Goal: Information Seeking & Learning: Learn about a topic

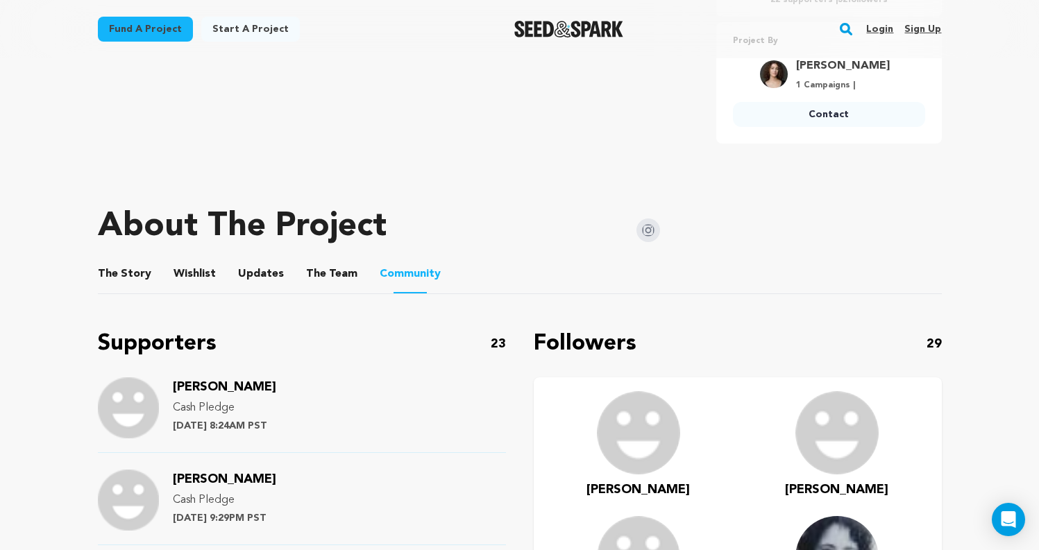
scroll to position [558, 0]
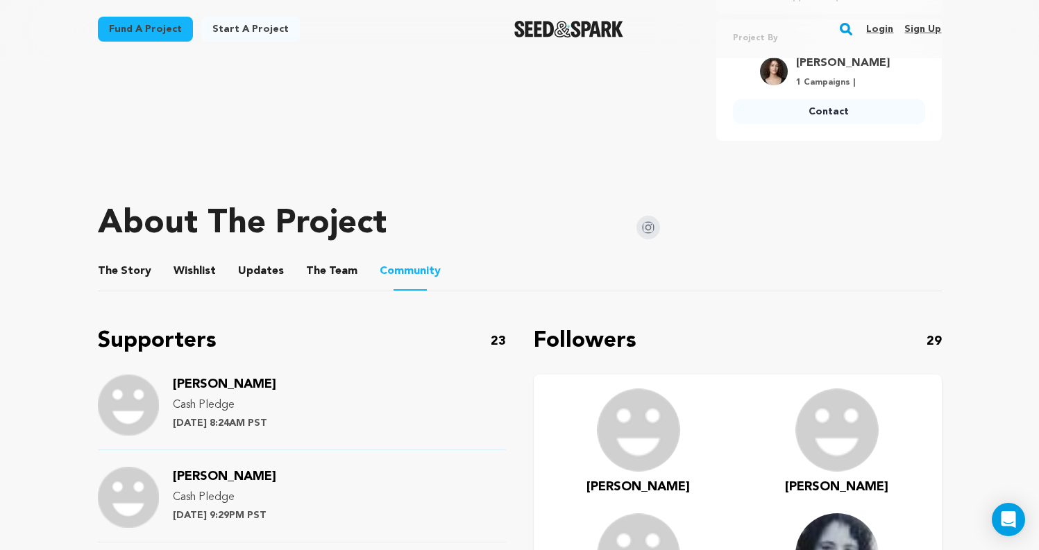
click at [130, 284] on button "The Story" at bounding box center [124, 273] width 33 height 33
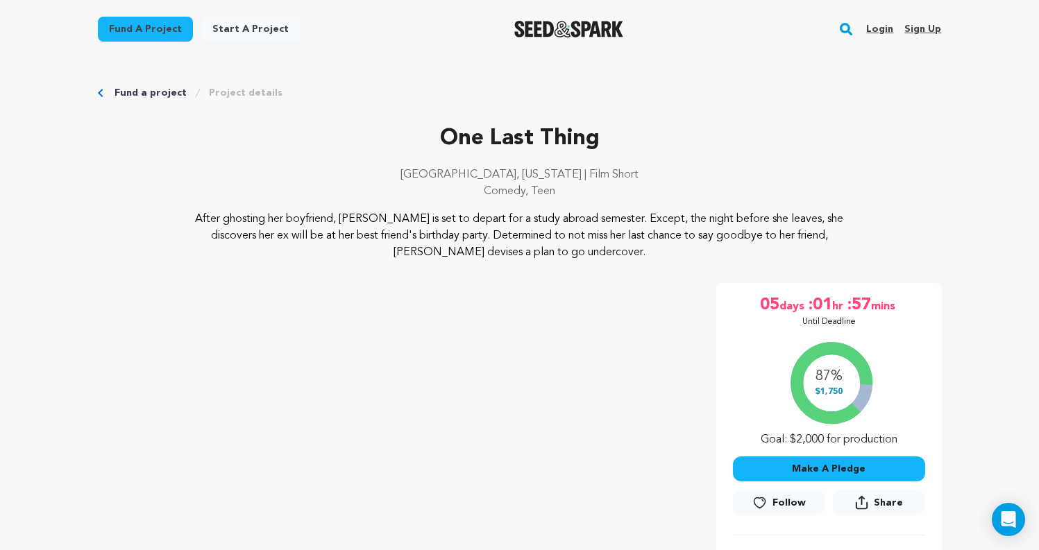
click at [277, 171] on p "[GEOGRAPHIC_DATA], [US_STATE] | Film Short" at bounding box center [520, 175] width 844 height 17
